Goal: Transaction & Acquisition: Obtain resource

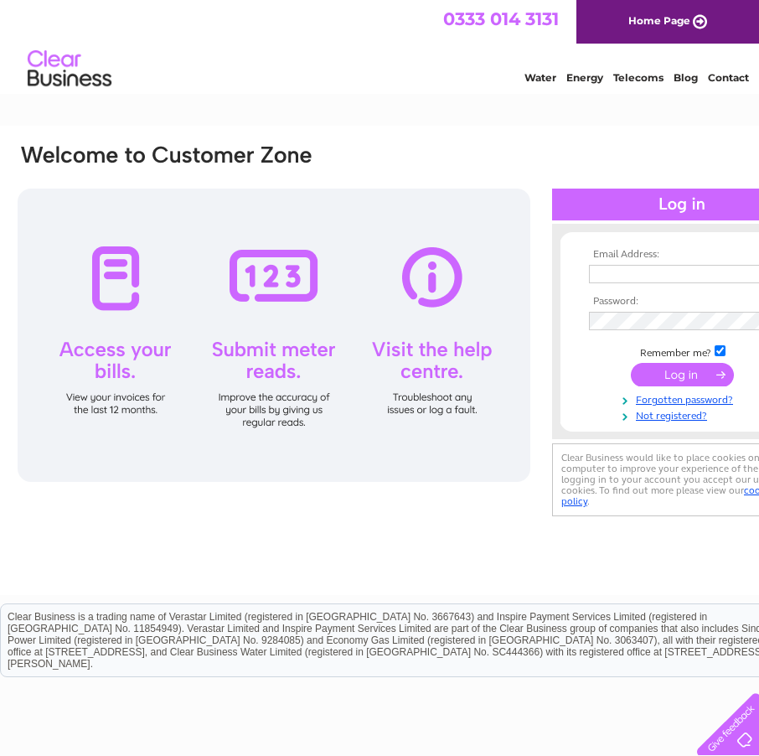
type input "info@fifehistoricbuildings.org.uk"
click at [667, 371] on input "submit" at bounding box center [682, 374] width 103 height 23
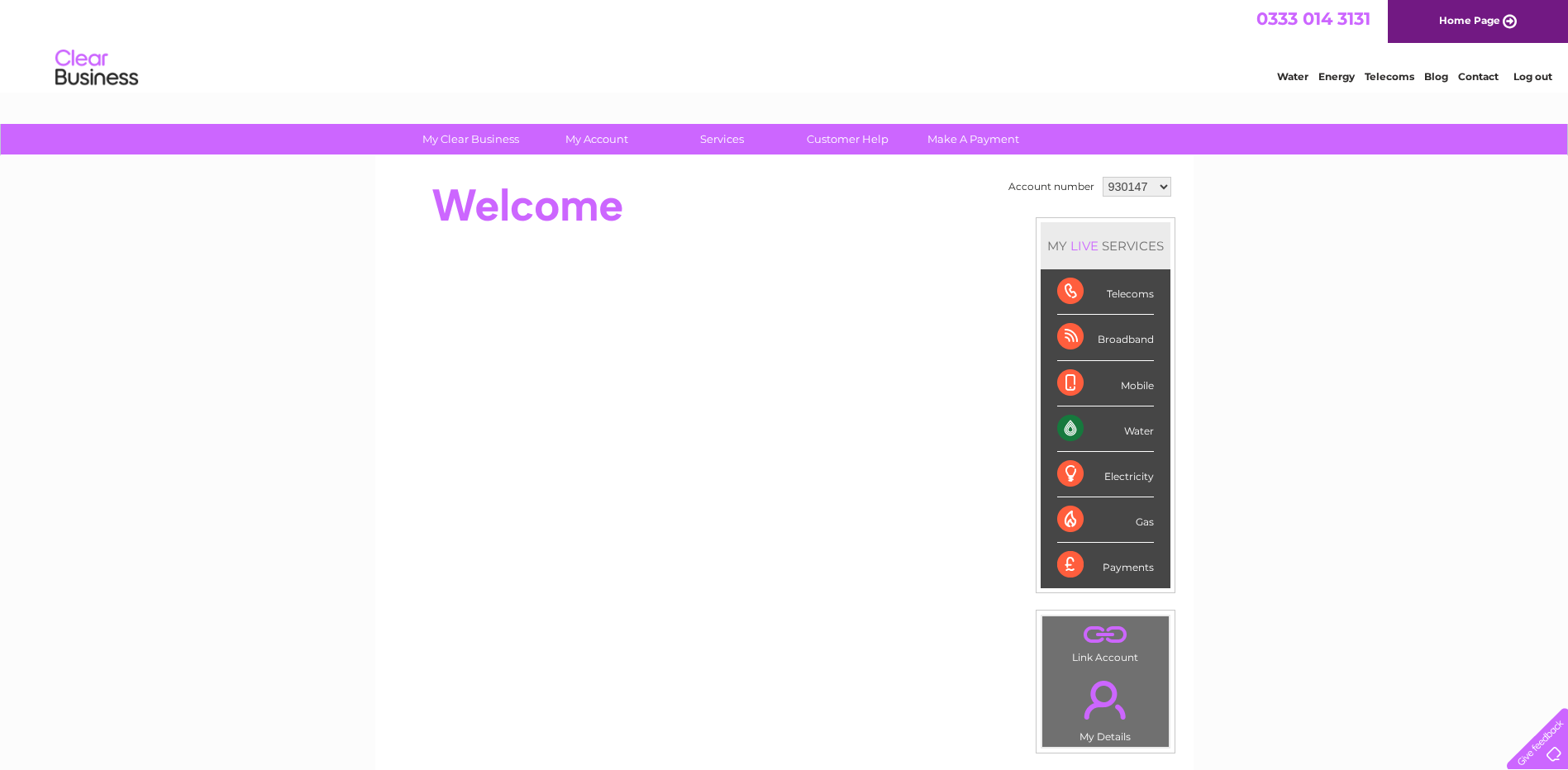
click at [748, 187] on select "930147 1092695 1092699 1092703 1092704 1092765" at bounding box center [1137, 186] width 69 height 20
click at [748, 176] on select "930147 1092695 1092699 1092703 1092704 1092765" at bounding box center [1137, 186] width 69 height 20
click at [748, 186] on select "930147 1092695 1092699 1092703 1092704 1092765" at bounding box center [1137, 186] width 69 height 20
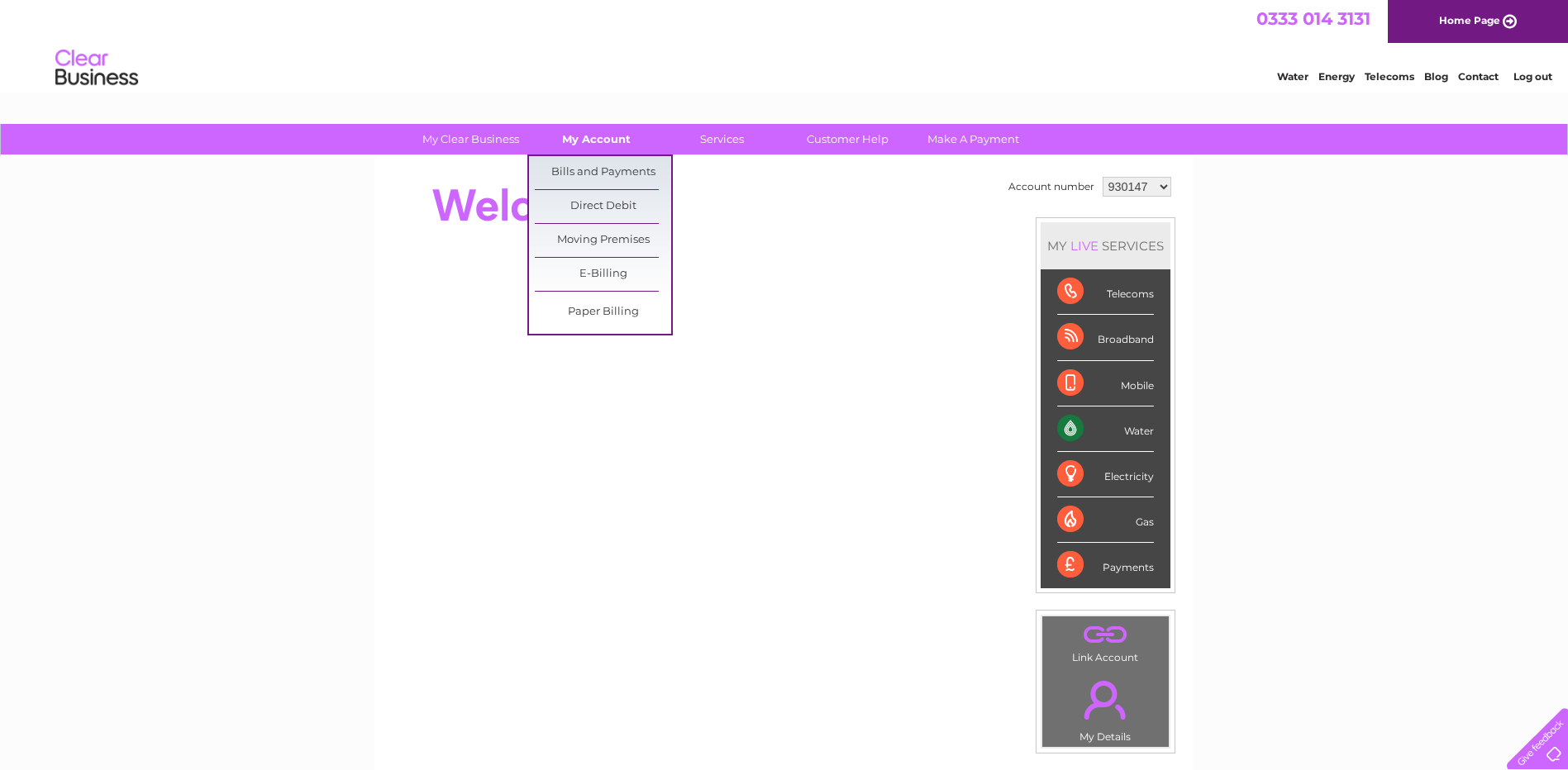
click at [600, 133] on link "My Account" at bounding box center [597, 139] width 136 height 31
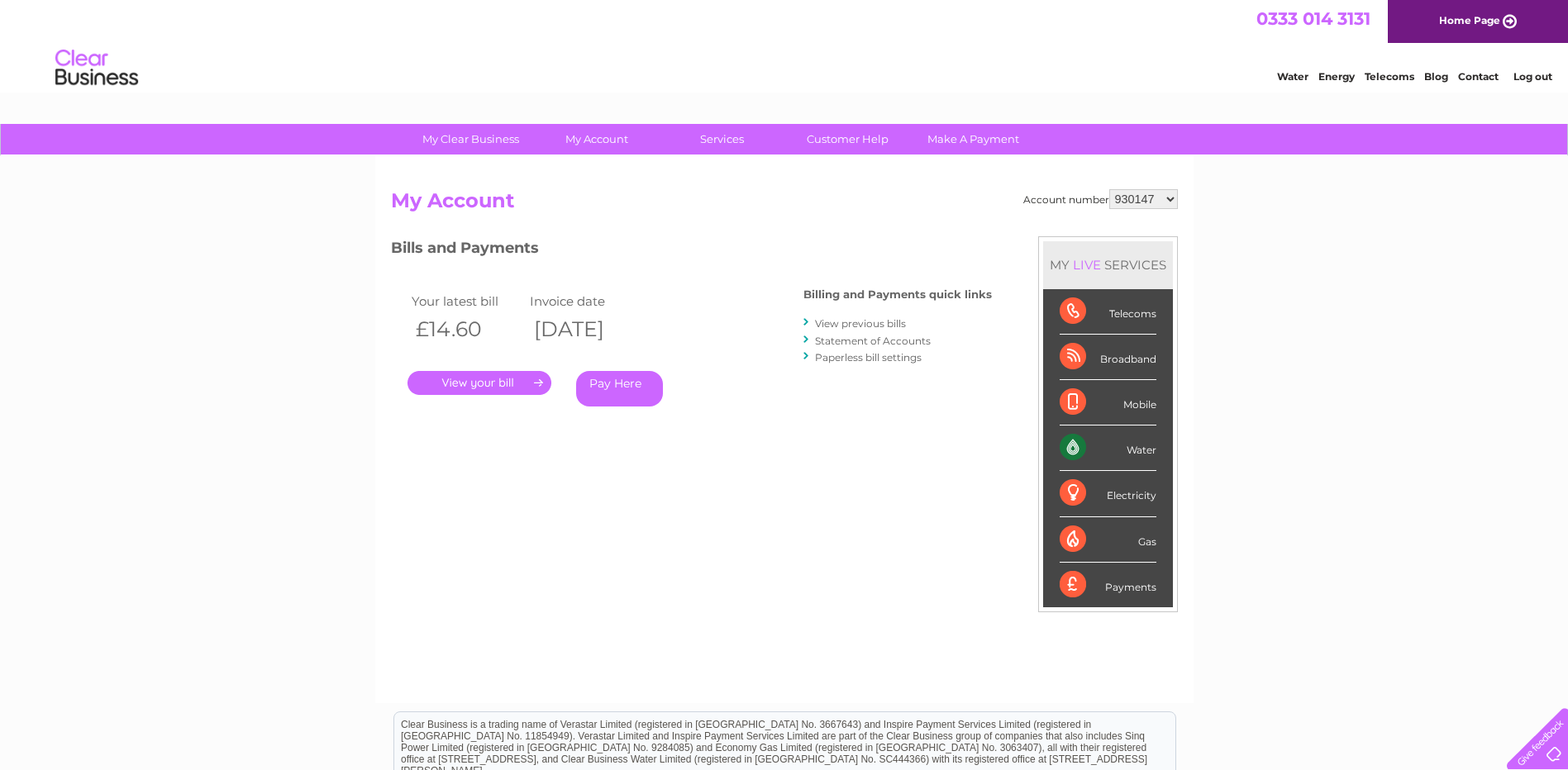
click at [499, 381] on link "." at bounding box center [479, 383] width 144 height 24
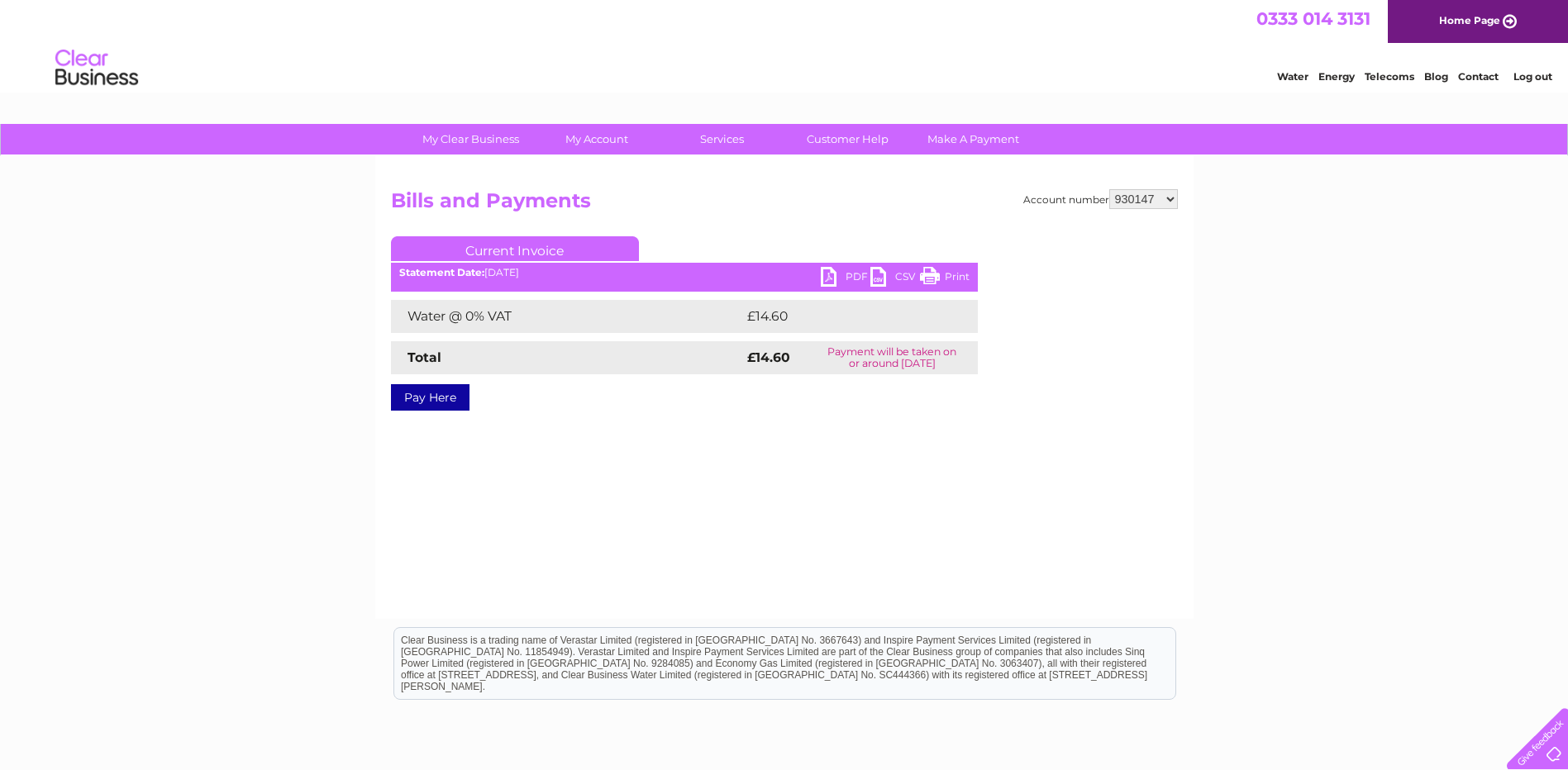
click at [834, 275] on link "PDF" at bounding box center [845, 279] width 49 height 24
click at [1174, 199] on select "930147 1092695 1092699 1092703 1092704 1092765" at bounding box center [1144, 199] width 69 height 20
select select "1092695"
click at [1109, 189] on select "930147 1092695 1092699 1092703 1092704 1092765" at bounding box center [1144, 199] width 69 height 20
click at [833, 271] on link "PDF" at bounding box center [845, 279] width 49 height 24
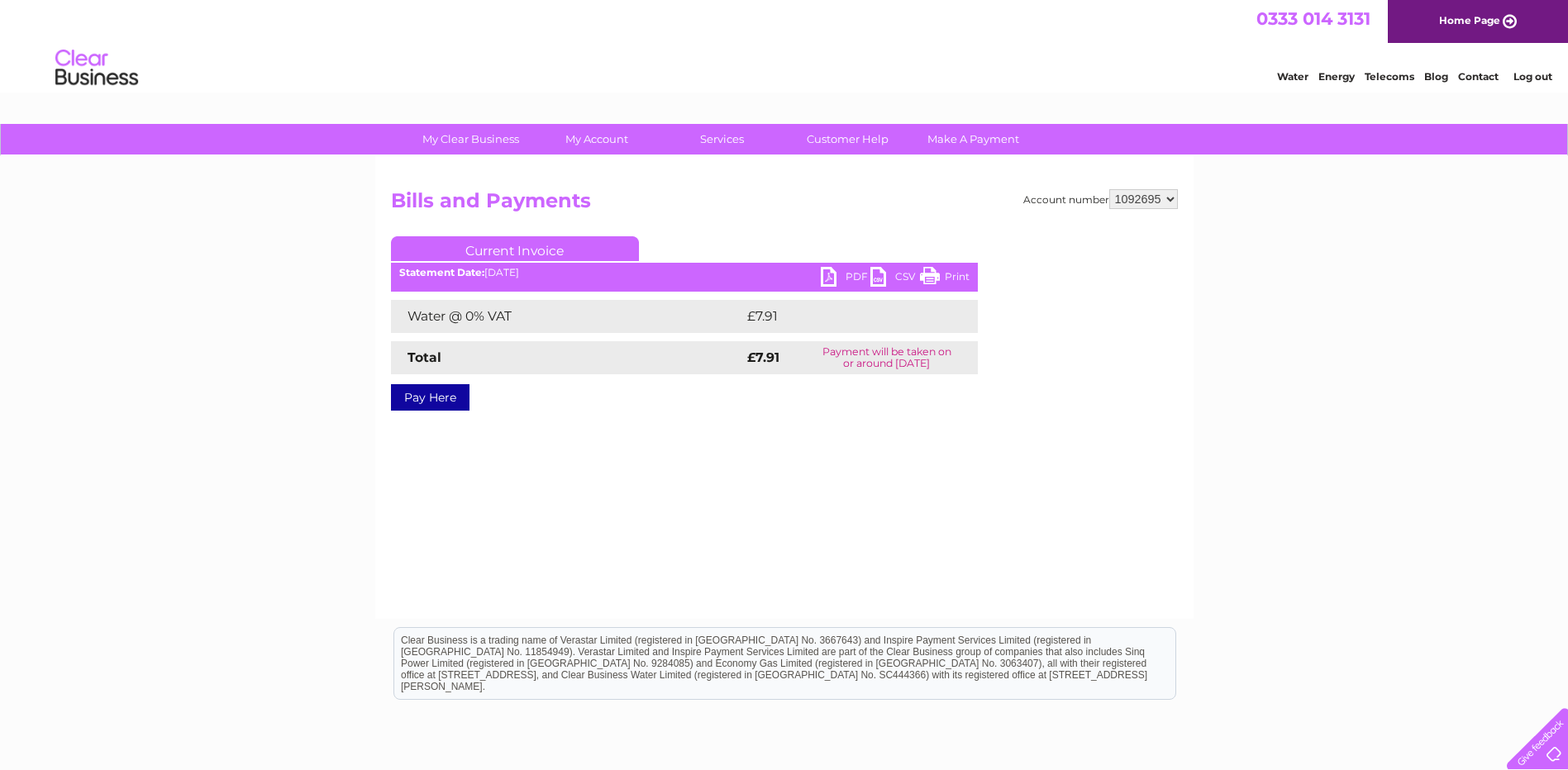
click at [1175, 199] on select "930147 1092695 1092699 1092703 1092704 1092765" at bounding box center [1144, 199] width 69 height 20
select select "1092699"
click at [1109, 189] on select "930147 1092695 1092699 1092703 1092704 1092765" at bounding box center [1144, 199] width 69 height 20
click at [827, 268] on link "PDF" at bounding box center [845, 279] width 49 height 24
click at [1172, 204] on select "930147 1092695 1092699 1092703 1092704 1092765" at bounding box center [1144, 199] width 69 height 20
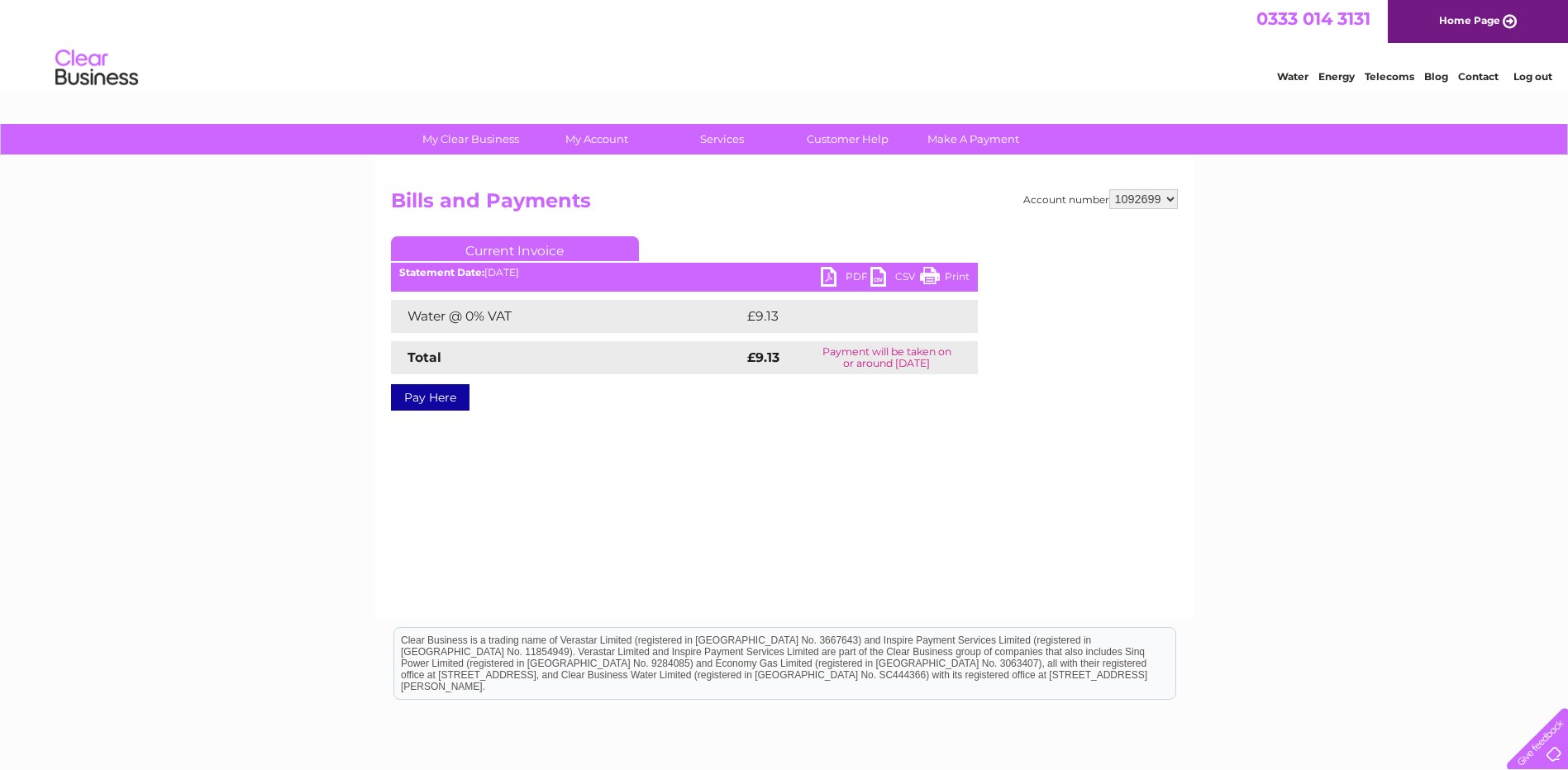
select select "1092703"
click at [1109, 189] on select "930147 1092695 1092699 1092703 1092704 1092765" at bounding box center [1144, 199] width 69 height 20
click at [829, 268] on link "PDF" at bounding box center [845, 279] width 49 height 24
click at [1176, 198] on select "930147 1092695 1092699 1092703 1092704 1092765" at bounding box center [1144, 199] width 69 height 20
select select "1092704"
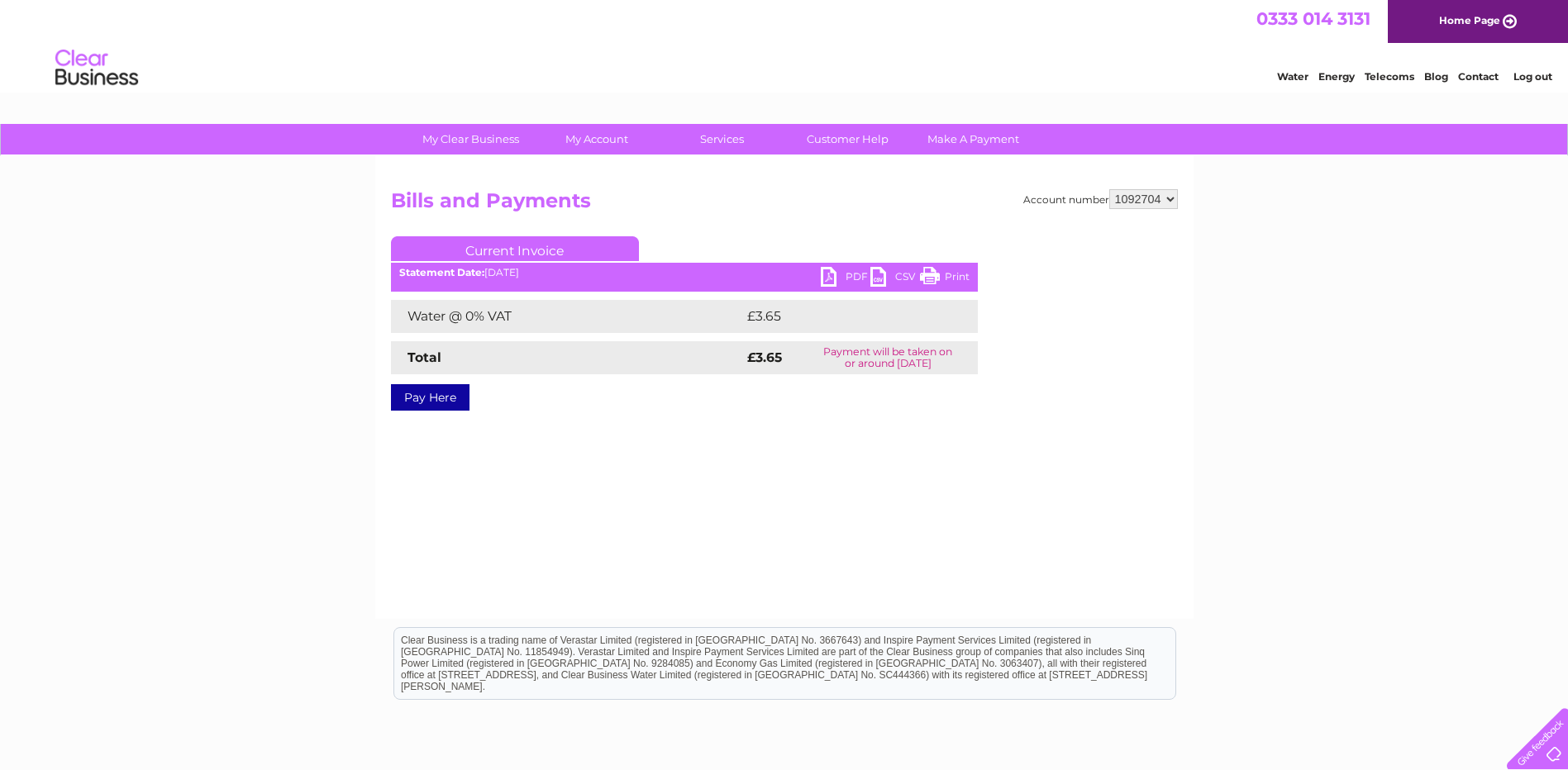
click at [1109, 189] on select "930147 1092695 1092699 1092703 1092704 1092765" at bounding box center [1144, 199] width 69 height 20
click at [850, 277] on link "PDF" at bounding box center [845, 279] width 49 height 24
click at [1169, 198] on select "930147 1092695 1092699 1092703 1092704 1092765" at bounding box center [1144, 199] width 69 height 20
select select "1092765"
click at [1109, 189] on select "930147 1092695 1092699 1092703 1092704 1092765" at bounding box center [1144, 199] width 69 height 20
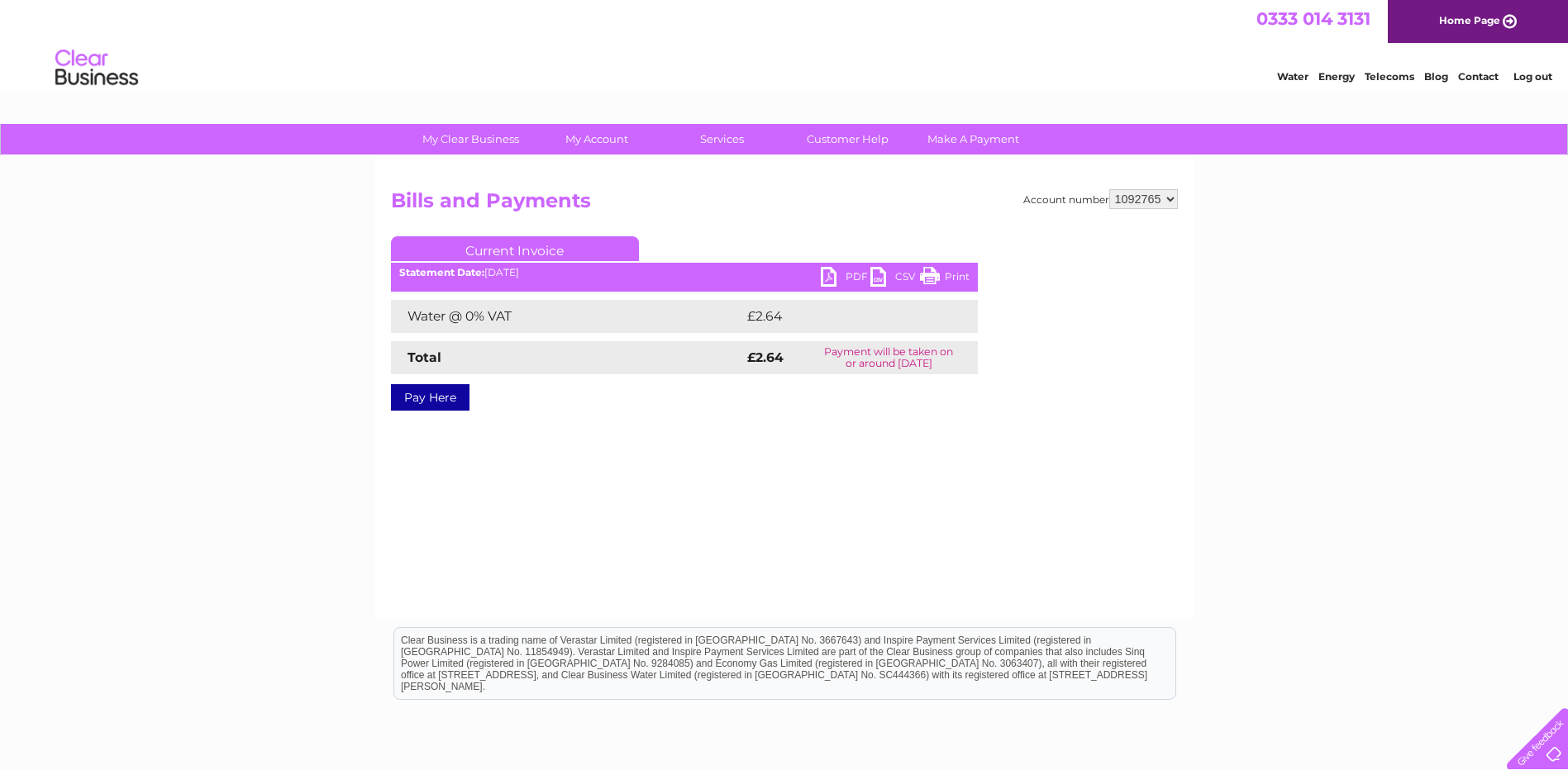
click at [827, 268] on link "PDF" at bounding box center [845, 279] width 49 height 24
click at [1532, 80] on link "Log out" at bounding box center [1532, 76] width 38 height 13
